Goal: Task Accomplishment & Management: Complete application form

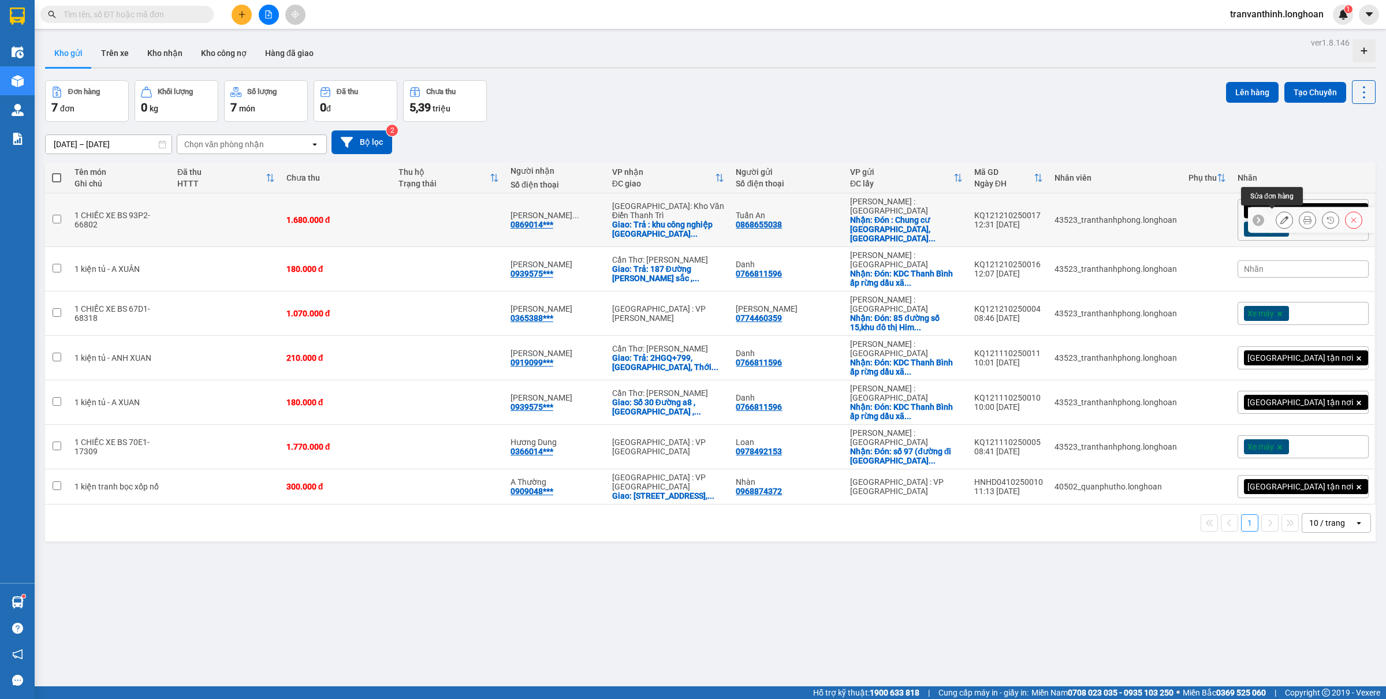
click at [1280, 221] on icon at bounding box center [1284, 220] width 8 height 8
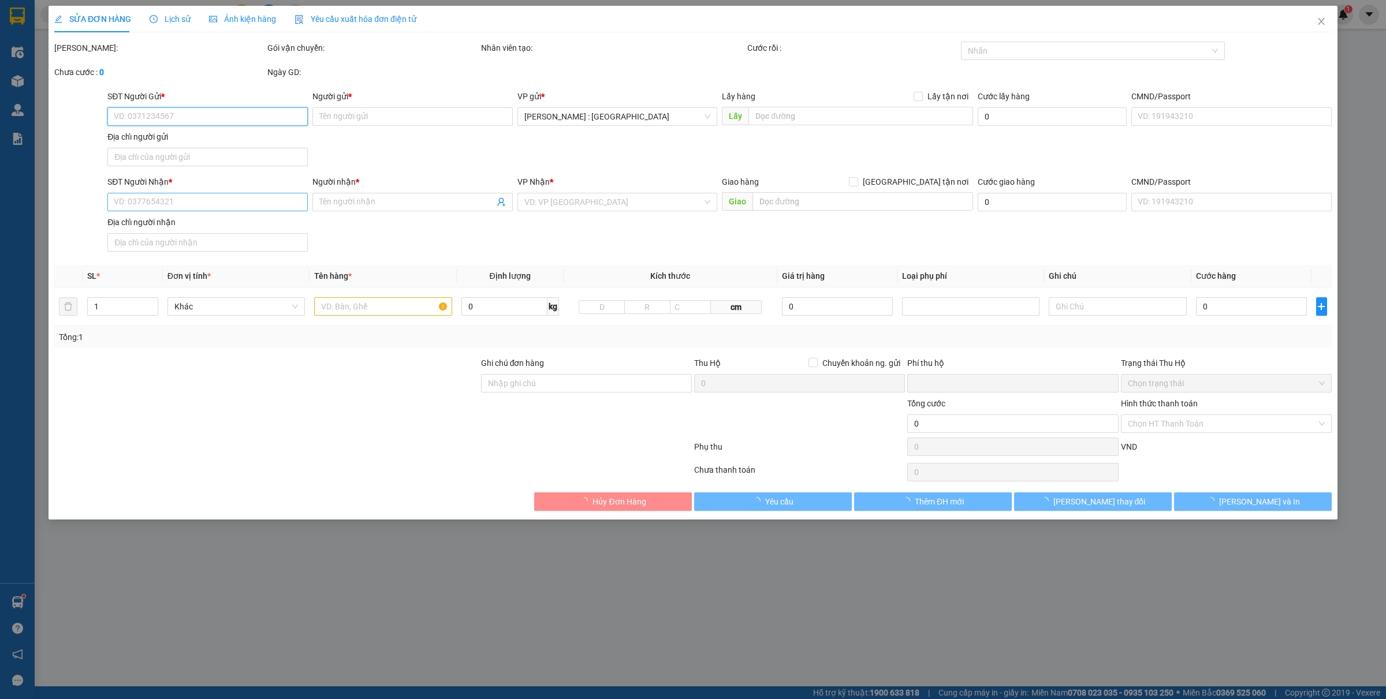
type input "0868655038"
type input "Tuấn An"
checkbox input "true"
type input "Đón : Chung cư [GEOGRAPHIC_DATA], [GEOGRAPHIC_DATA], [GEOGRAPHIC_DATA]"
type input "0869014064"
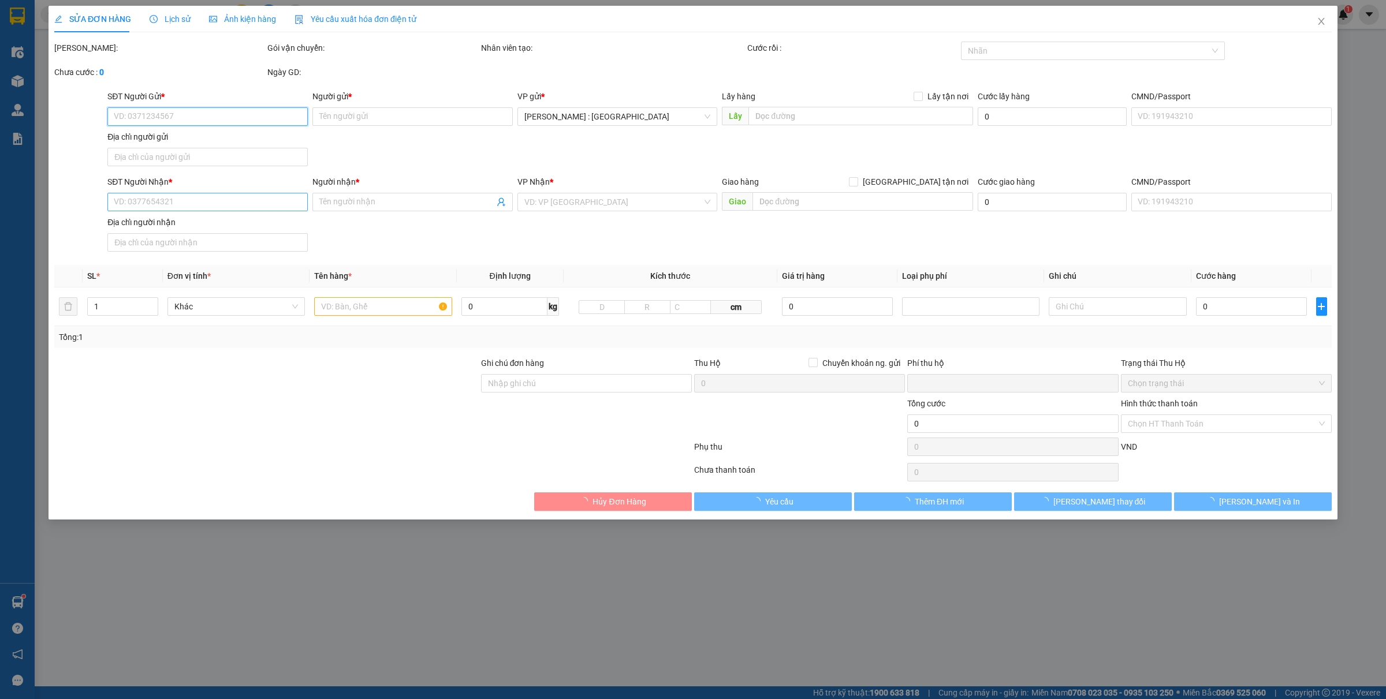
type input "[PERSON_NAME]"
checkbox input "true"
type input "Trả : khu công nghiệp [GEOGRAPHIC_DATA] mở rộng [GEOGRAPHIC_DATA]"
type input "CÓ CHÌA KHÓA - KHÔNG CAVET"
type input "0"
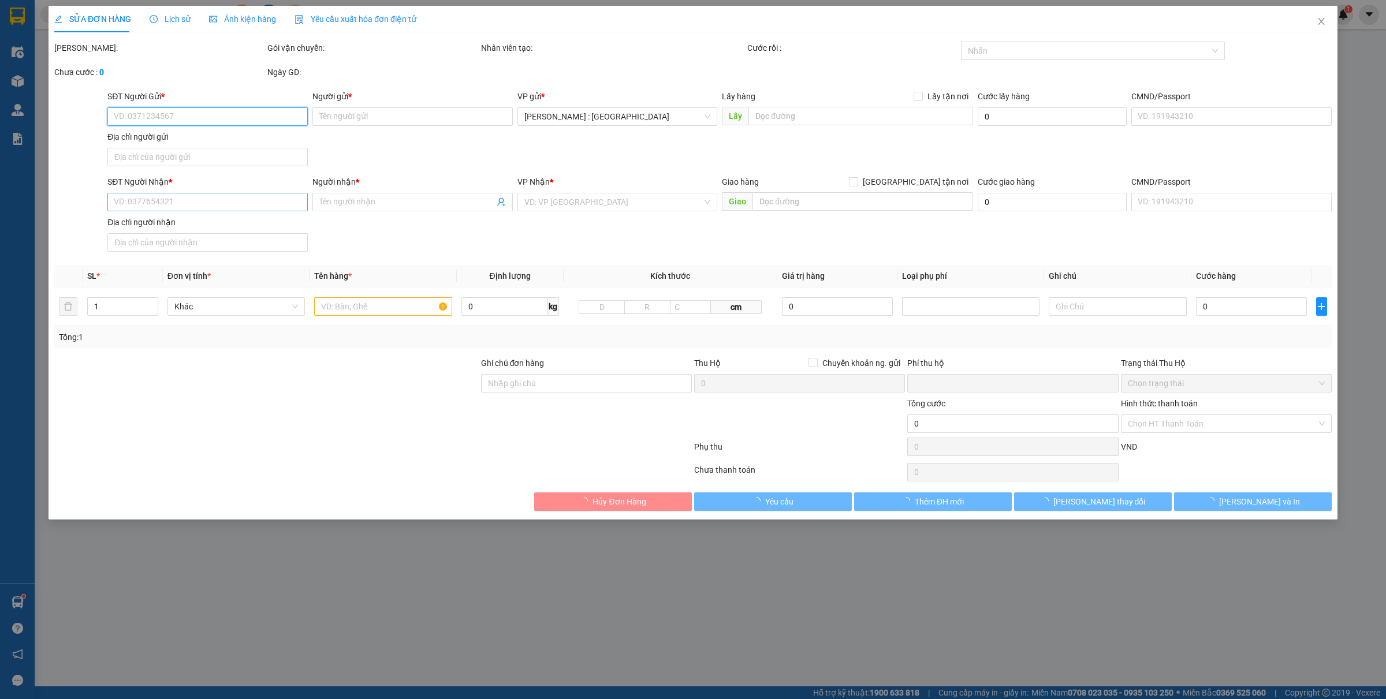
type input "1.680.000"
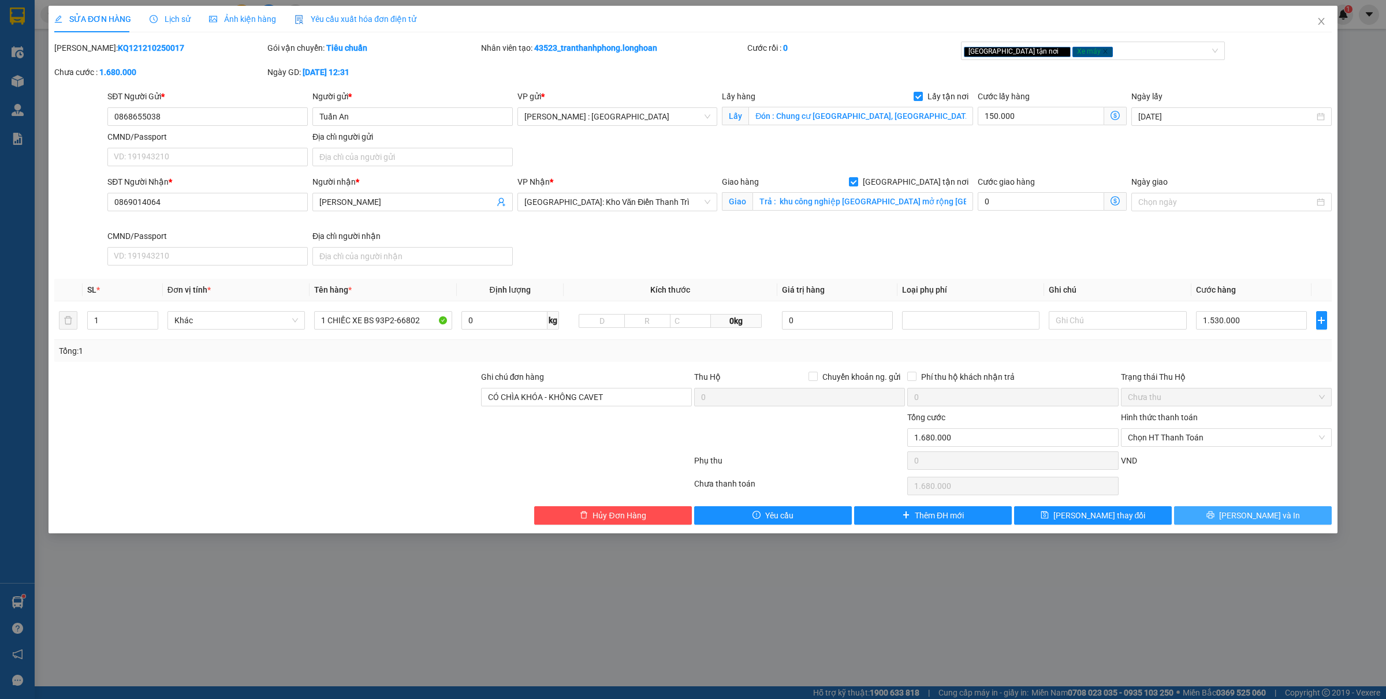
click at [1214, 517] on icon "printer" at bounding box center [1210, 515] width 8 height 8
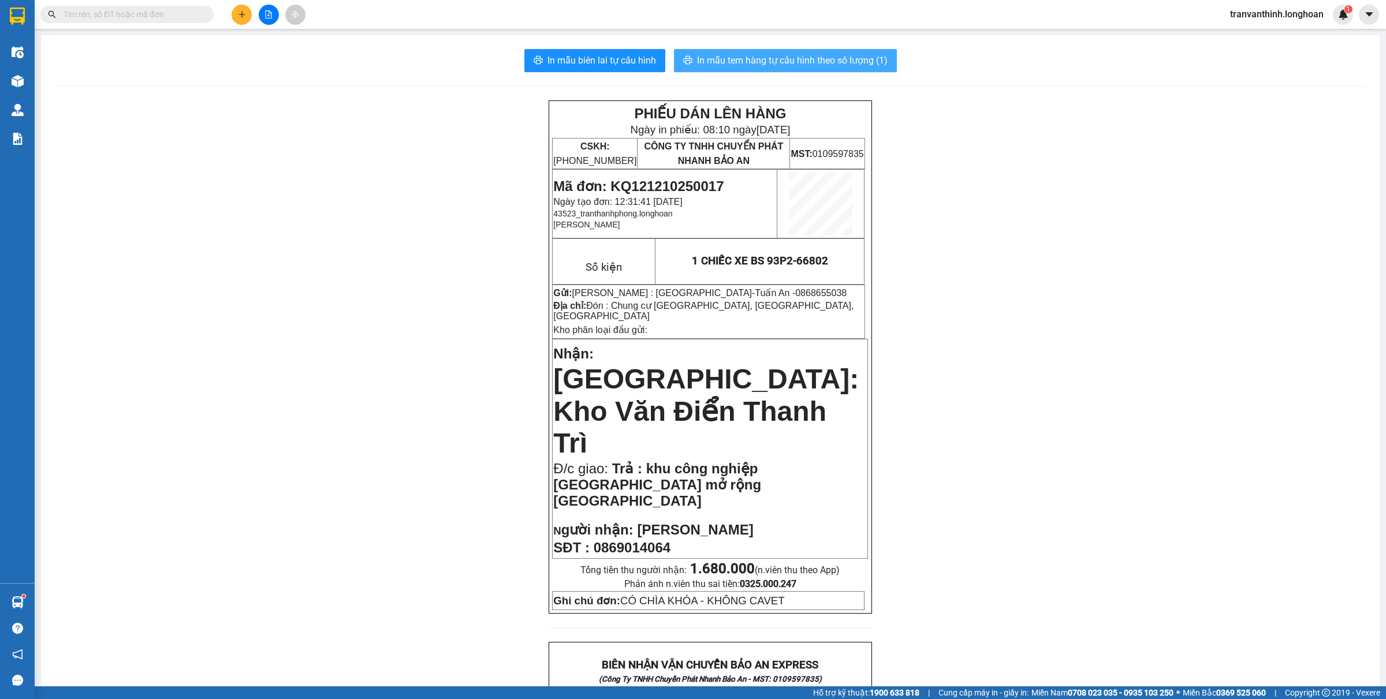
click at [715, 64] on span "In mẫu tem hàng tự cấu hình theo số lượng (1)" at bounding box center [792, 60] width 191 height 14
click at [188, 13] on input "text" at bounding box center [132, 14] width 136 height 13
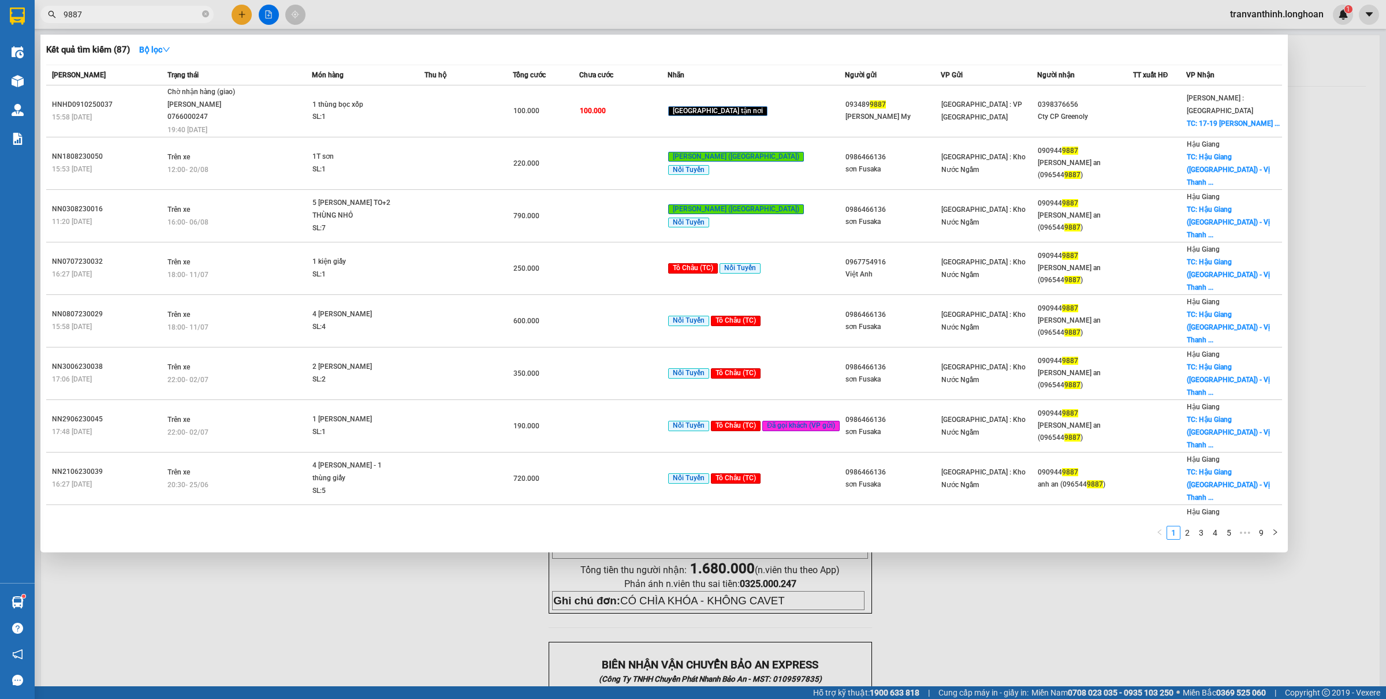
click at [71, 15] on input "9887" at bounding box center [132, 14] width 136 height 13
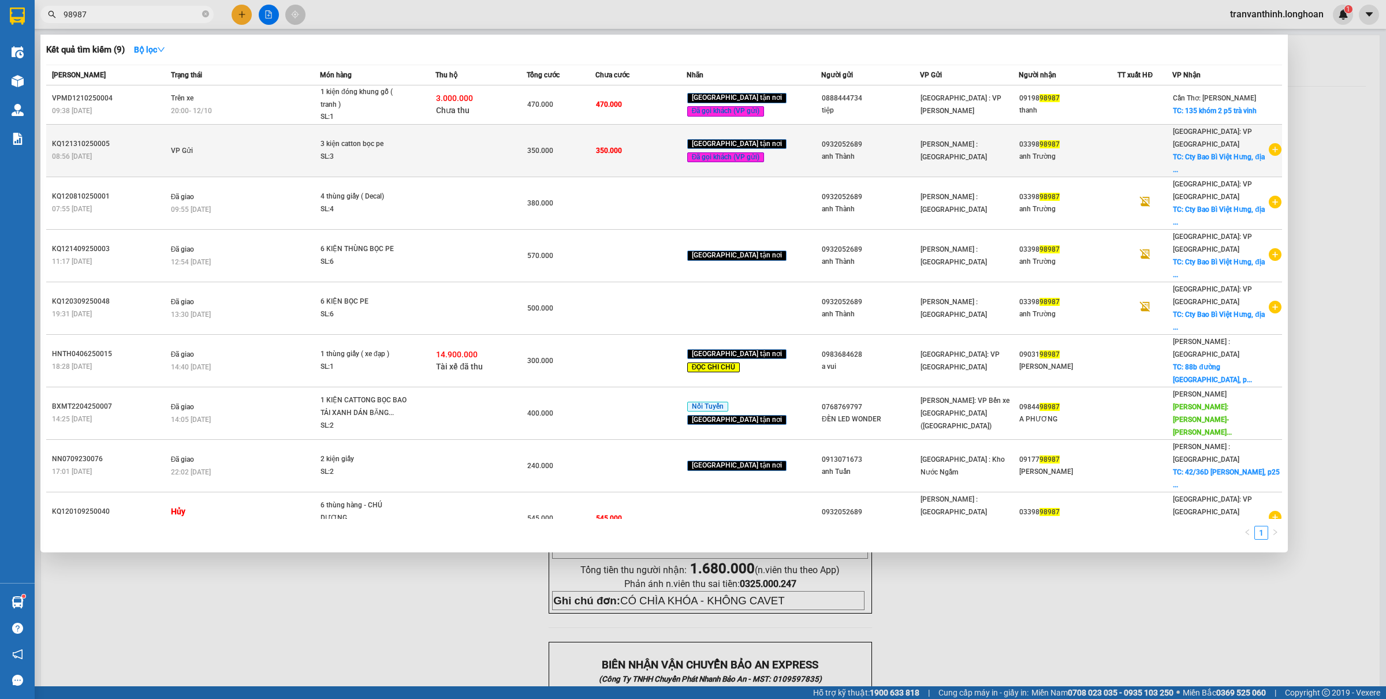
type input "98987"
click at [429, 148] on span "3 kiện catton bọc pe SL: 3" at bounding box center [377, 150] width 114 height 25
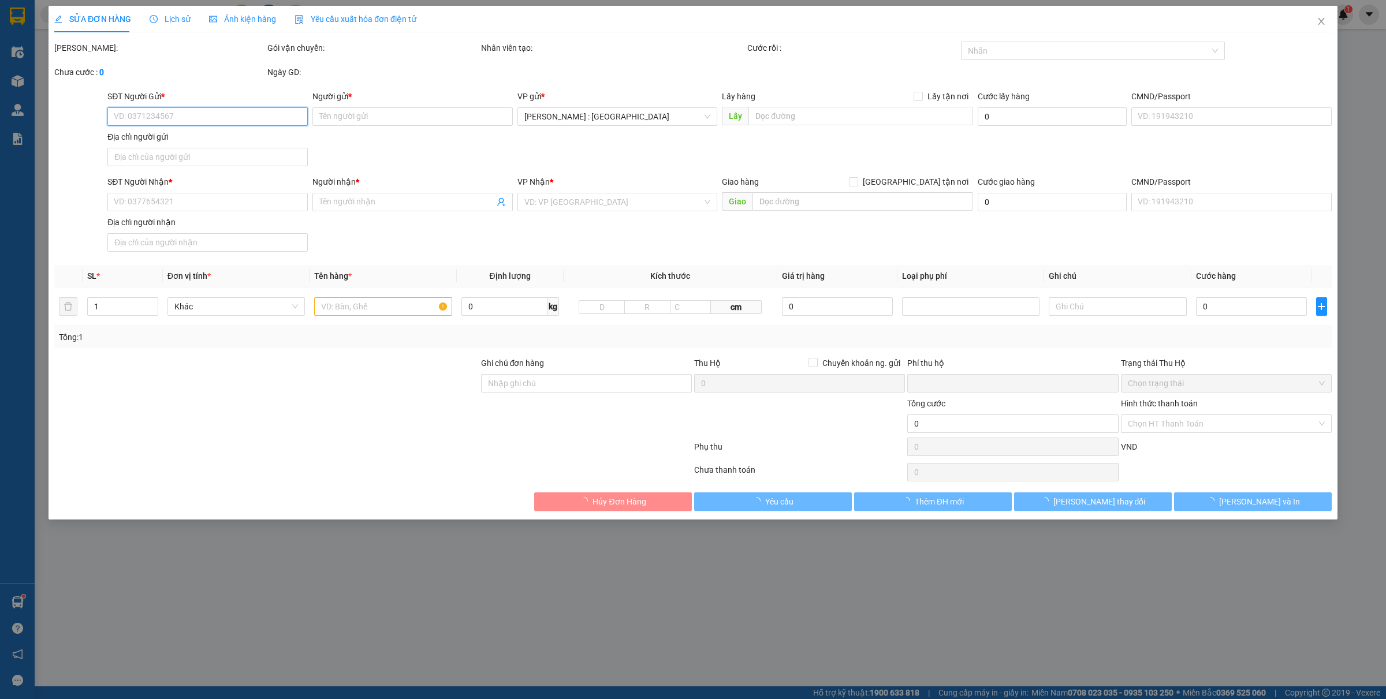
type input "0932052689"
type input "anh Thành"
type input "0339898987"
type input "anh Trường"
checkbox input "true"
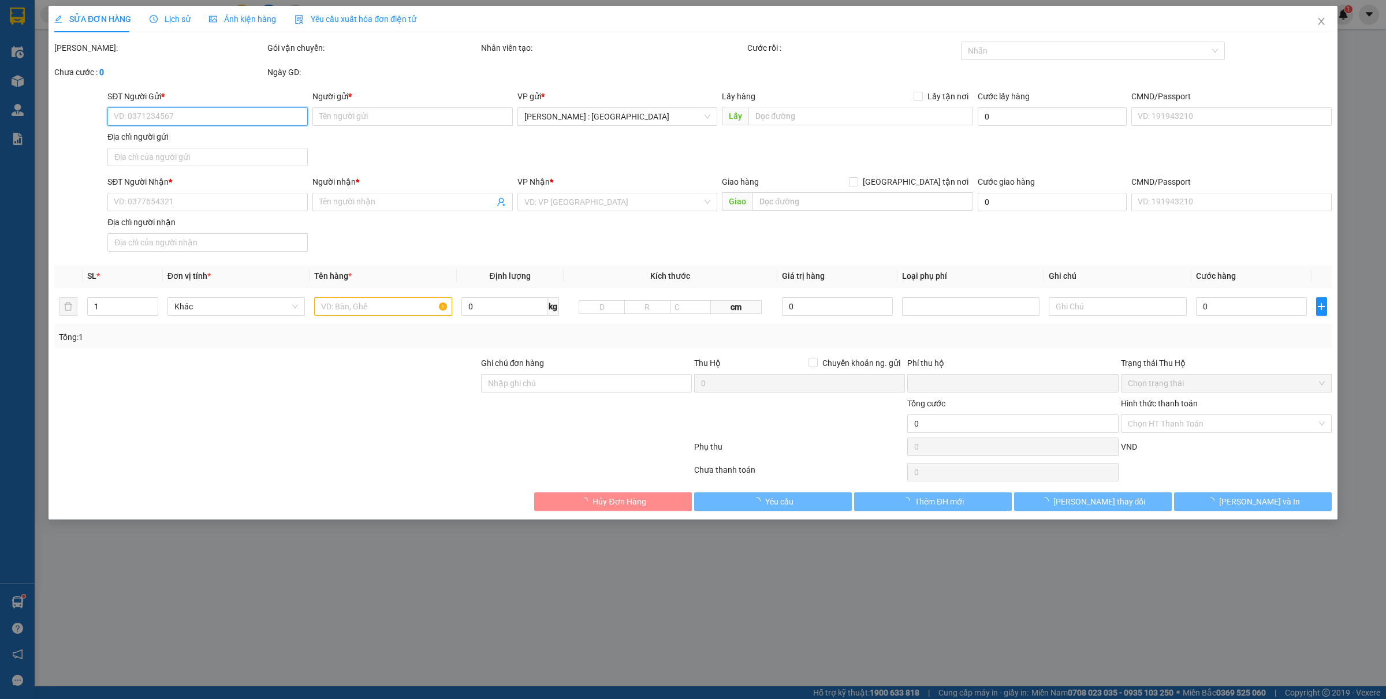
type input "Cty Bao Bì Việt Hưng, địa chỉ : Lô 23, Khu công nghiệp [GEOGRAPHIC_DATA],, [GEO…"
type input "NHẬN THEO KIỆN-GIAO NGUYÊN KIỆN, KHÔNG BAO HƯ VỠ MÓP MÉO"
type input "0"
type input "350.000"
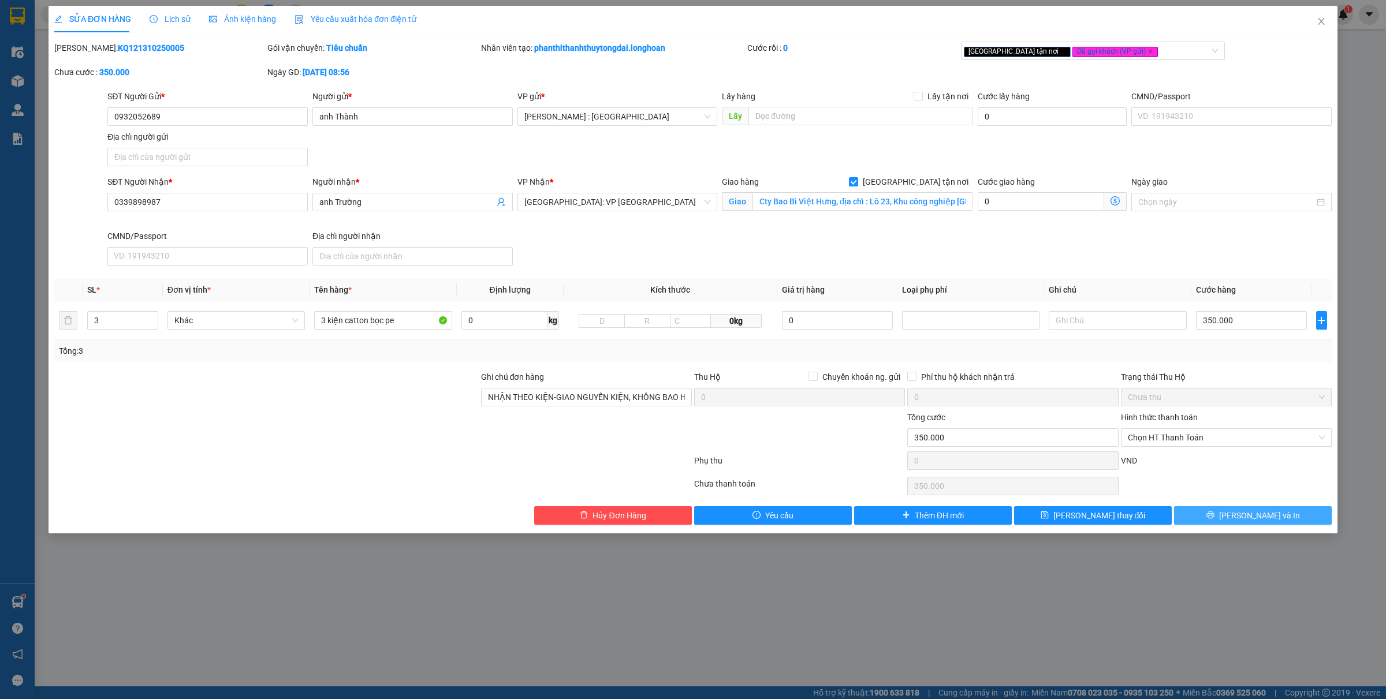
click at [1239, 520] on button "[PERSON_NAME] và In" at bounding box center [1253, 515] width 158 height 18
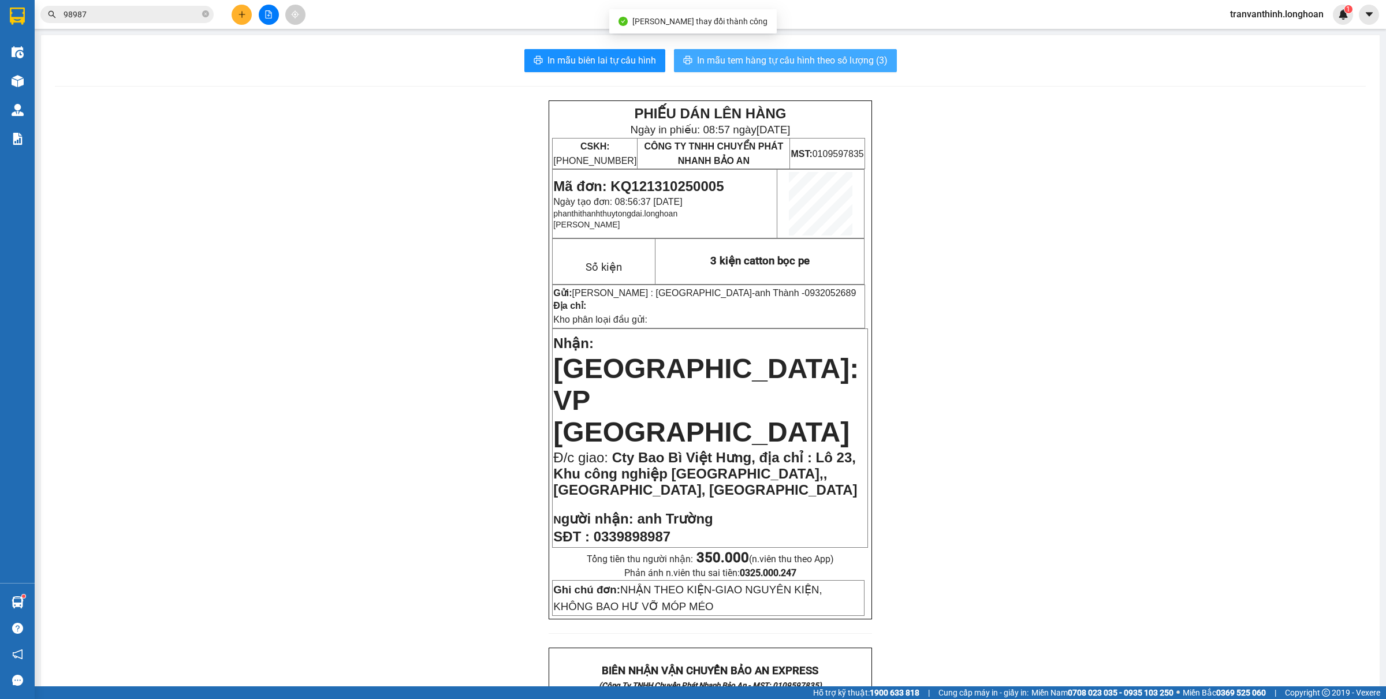
click at [818, 57] on span "In mẫu tem hàng tự cấu hình theo số lượng (3)" at bounding box center [792, 60] width 191 height 14
